Goal: Browse casually: Explore the website without a specific task or goal

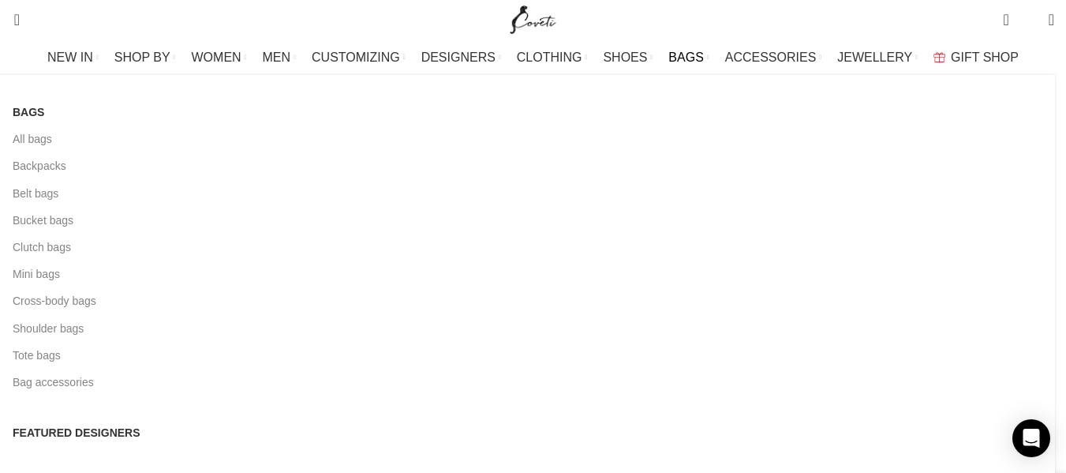
scroll to position [0, 166]
click at [92, 275] on link "Mini bags" at bounding box center [528, 273] width 1030 height 27
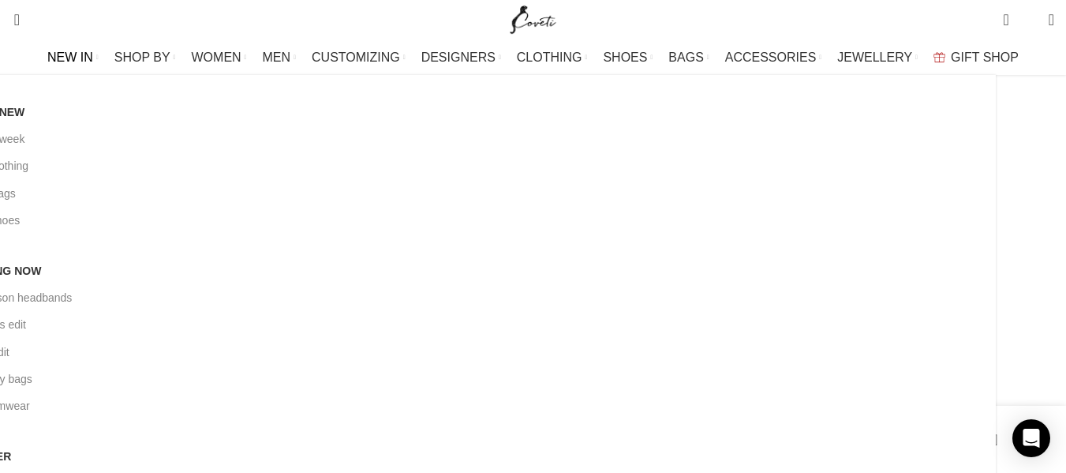
scroll to position [0, 499]
click at [107, 137] on link "New this week" at bounding box center [468, 138] width 1030 height 27
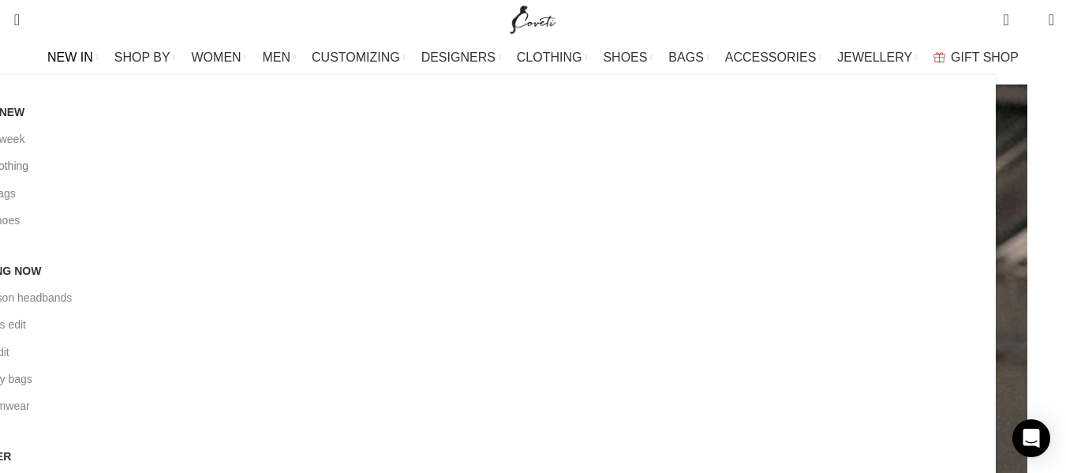
click at [114, 165] on link "New in clothing" at bounding box center [468, 165] width 1030 height 27
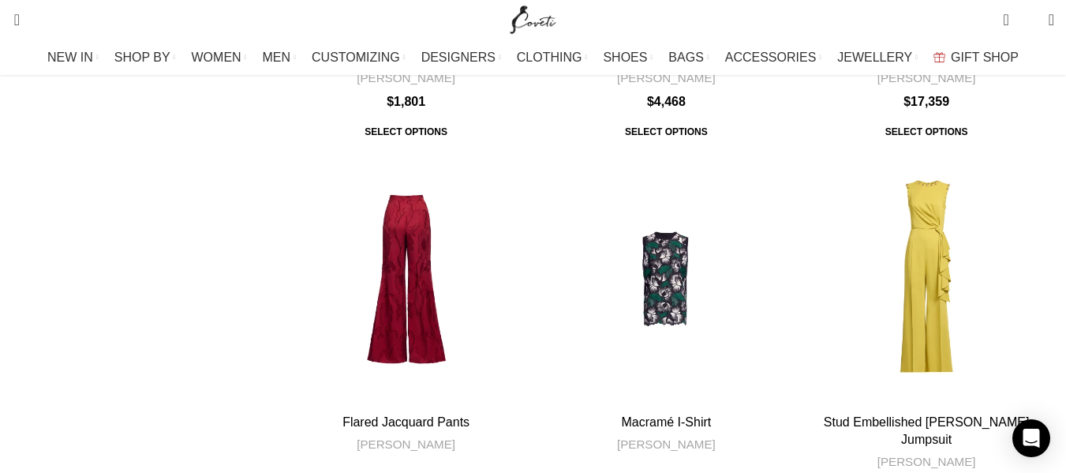
scroll to position [3931, 0]
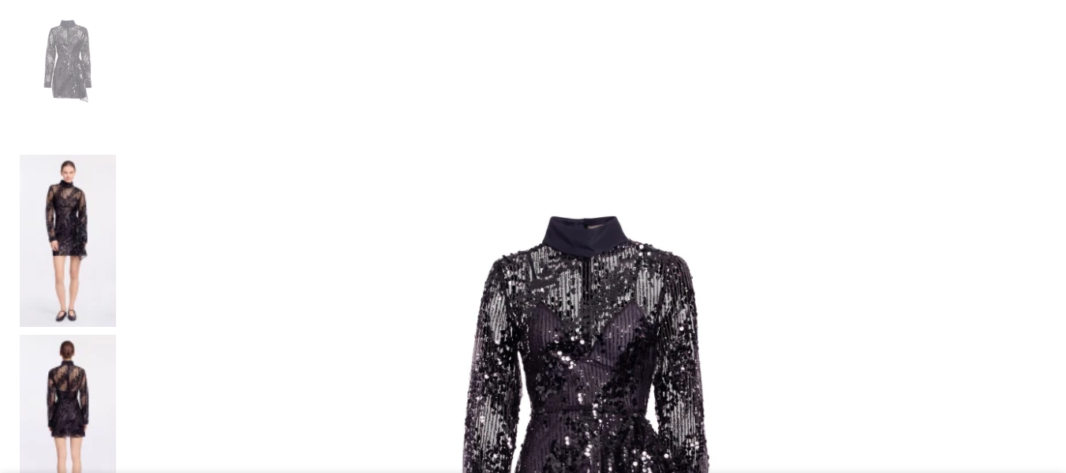
scroll to position [379, 0]
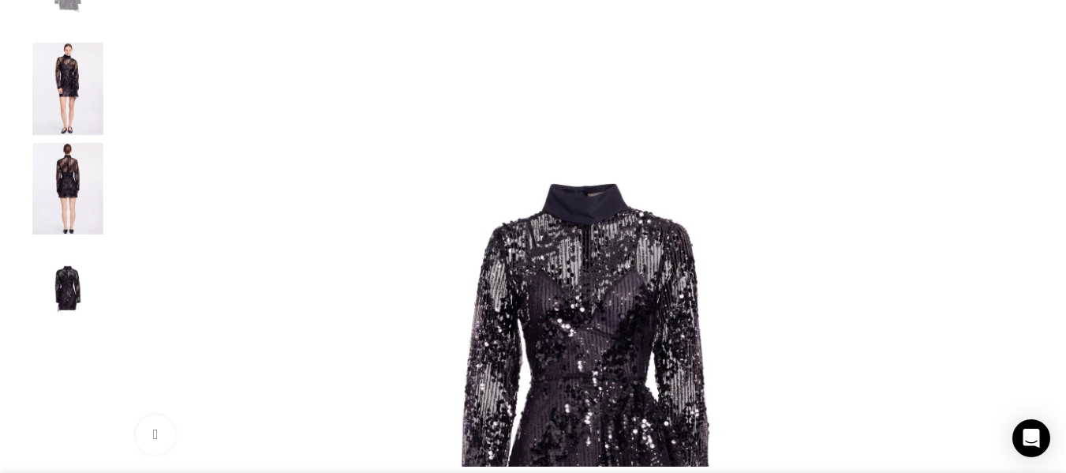
click at [113, 88] on img "2 / 4" at bounding box center [68, 89] width 96 height 92
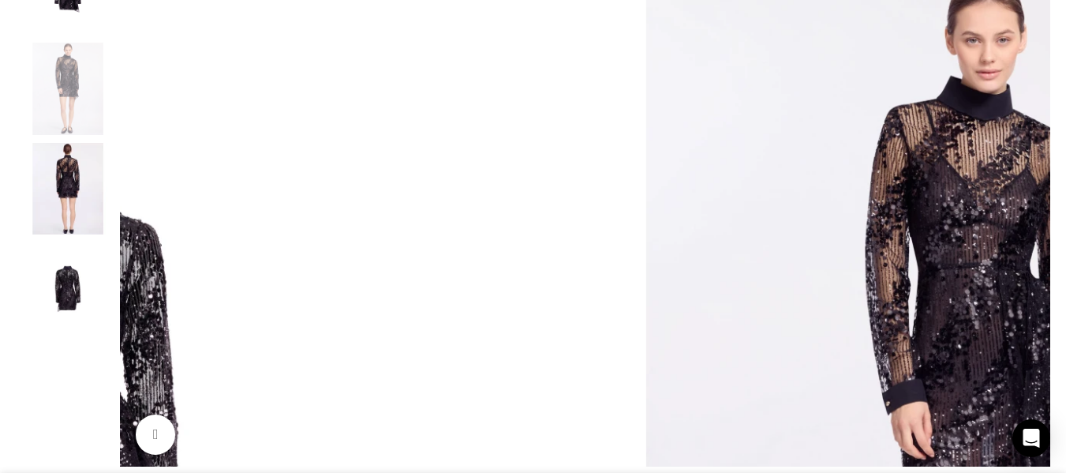
click at [110, 201] on img "3 / 4" at bounding box center [68, 189] width 96 height 92
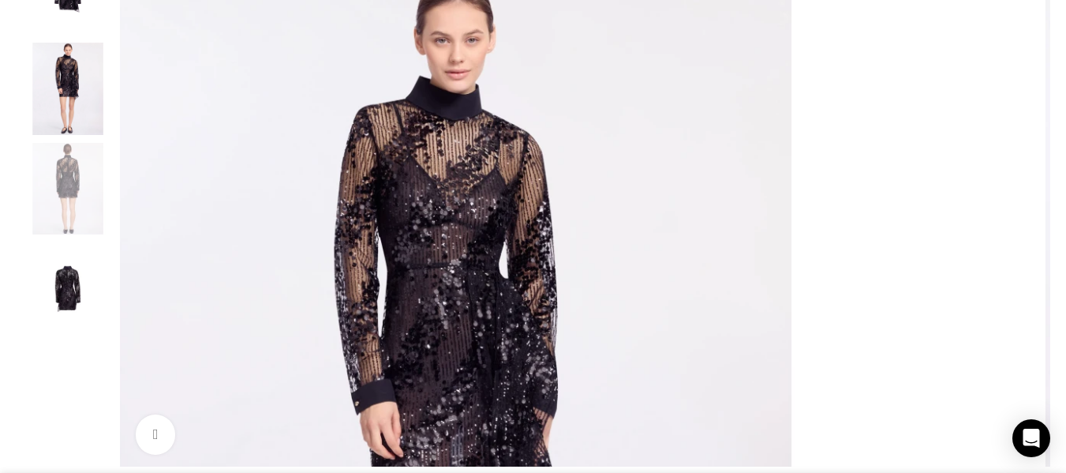
click at [110, 316] on img "4 / 4" at bounding box center [68, 288] width 96 height 92
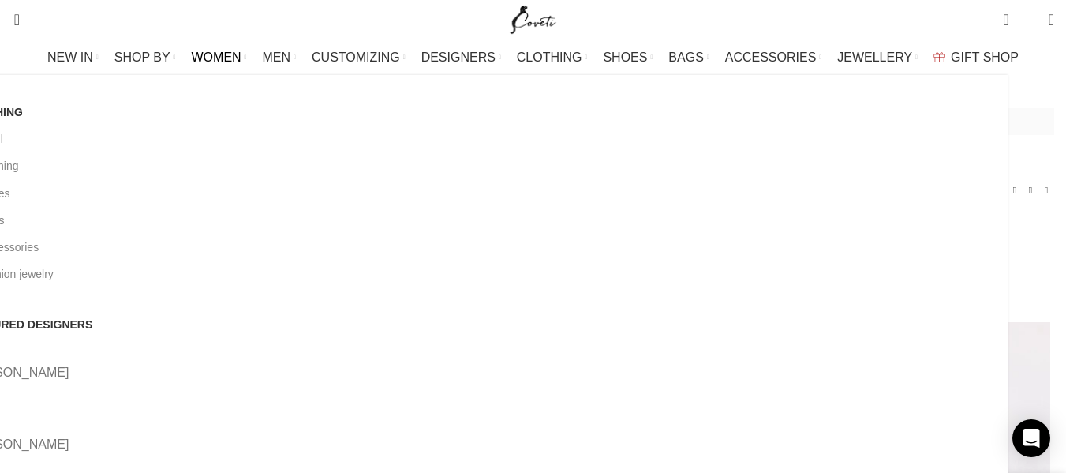
scroll to position [0, 332]
click at [89, 140] on link "View all" at bounding box center [480, 138] width 1030 height 27
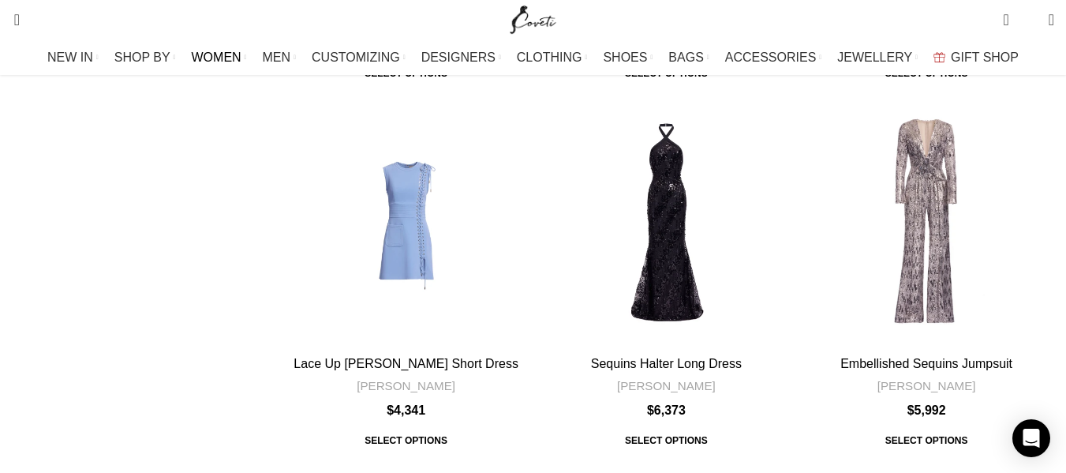
scroll to position [5427, 0]
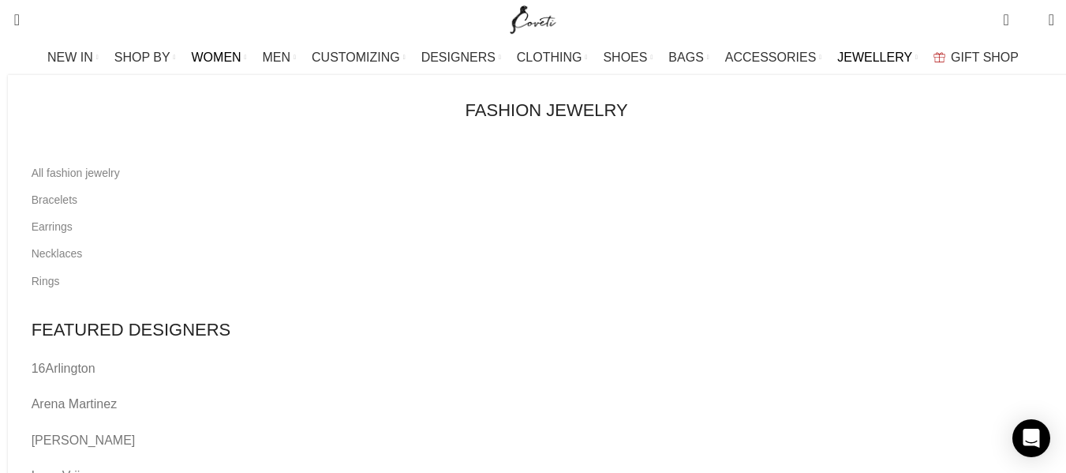
click at [837, 56] on span "JEWELLERY" at bounding box center [874, 57] width 75 height 15
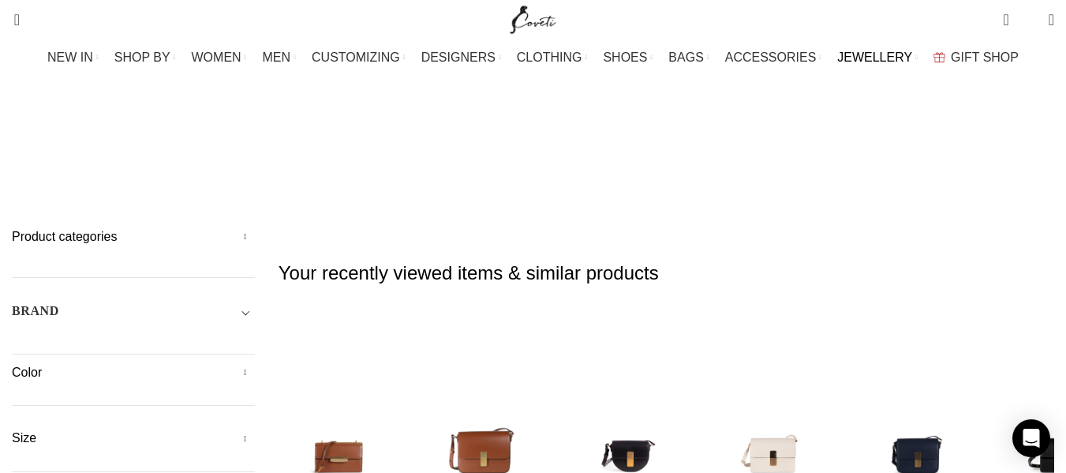
click at [837, 56] on span "JEWELLERY" at bounding box center [874, 57] width 75 height 15
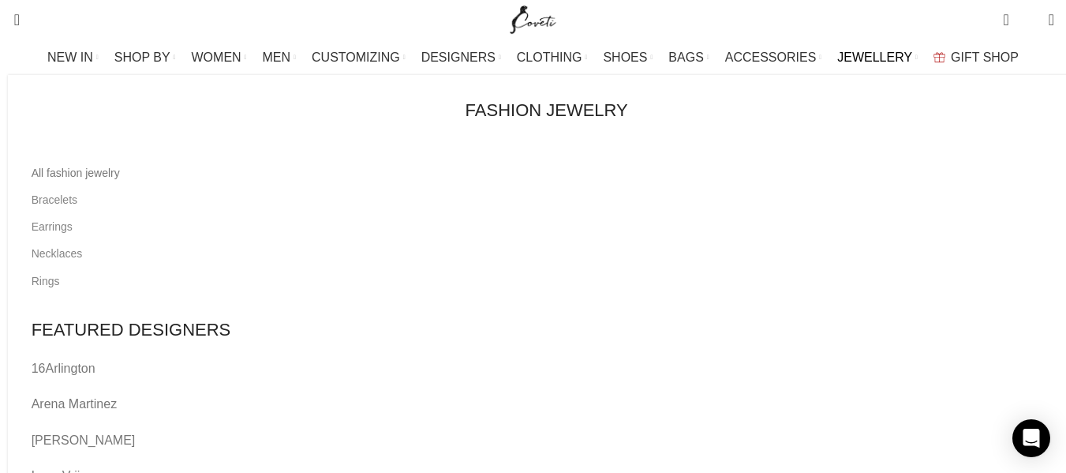
click at [94, 175] on link "All fashion jewelry" at bounding box center [547, 172] width 1030 height 27
click at [862, 56] on span "JEWELLERY" at bounding box center [874, 57] width 75 height 15
click at [844, 58] on span "JEWELLERY" at bounding box center [874, 57] width 75 height 15
click at [837, 58] on span "JEWELLERY" at bounding box center [874, 57] width 75 height 15
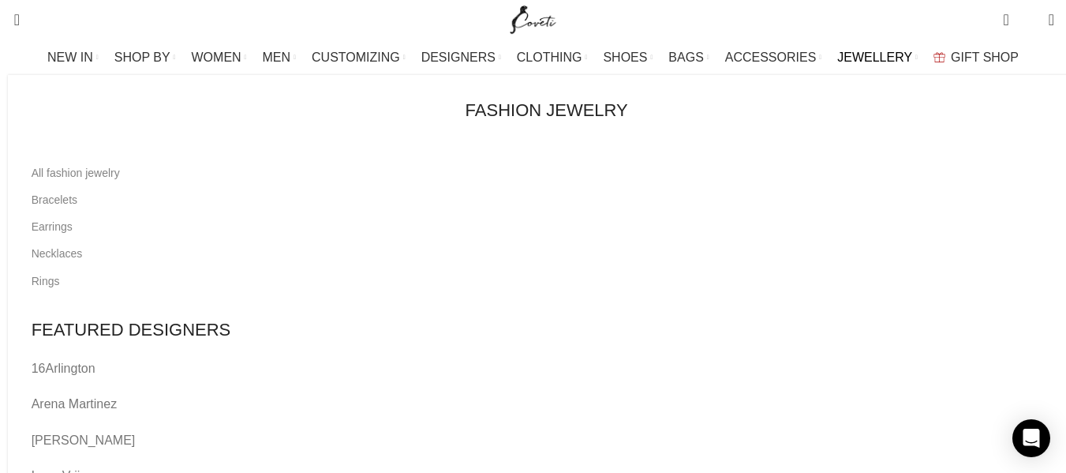
click at [837, 58] on span "JEWELLERY" at bounding box center [874, 57] width 75 height 15
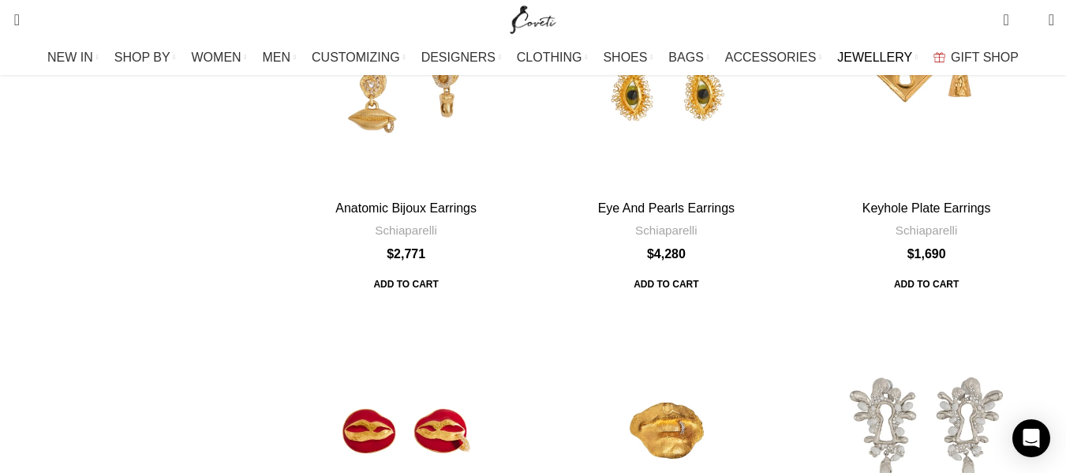
scroll to position [5649, 0]
